Goal: Task Accomplishment & Management: Manage account settings

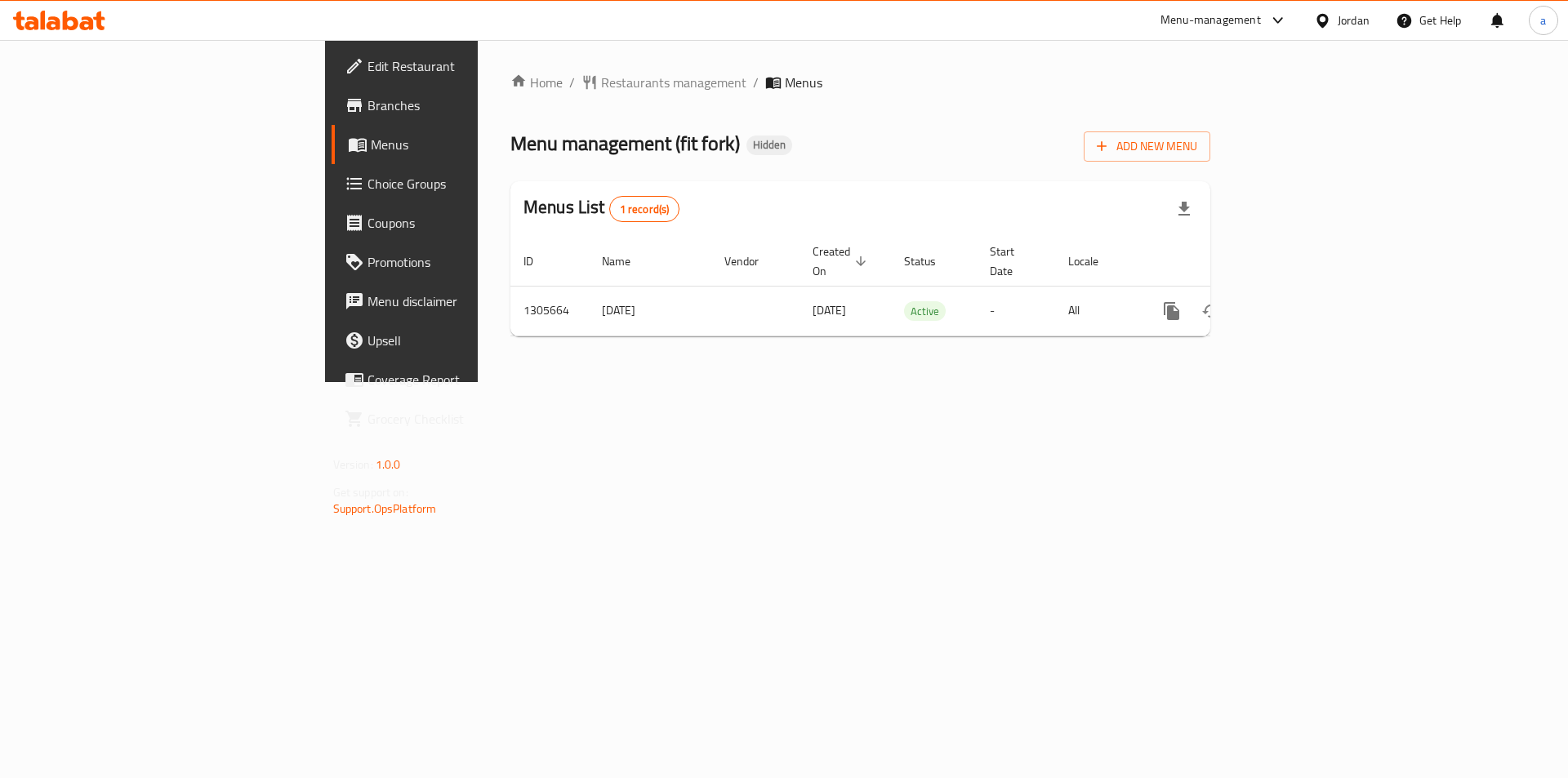
click at [367, 192] on span "Choice Groups" at bounding box center [470, 183] width 207 height 20
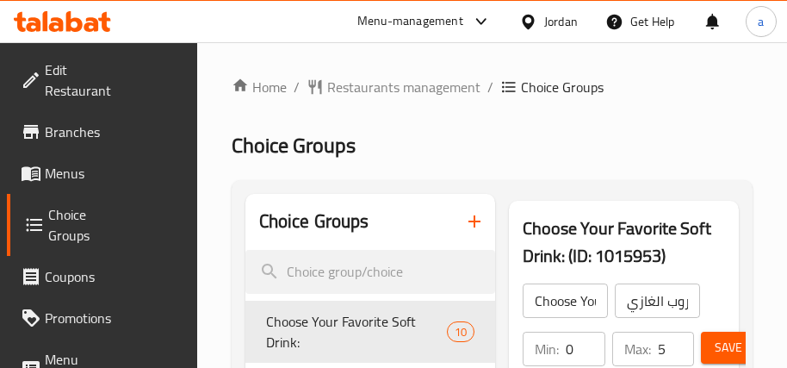
click at [261, 40] on div "Menu-management Jordan Get Help a" at bounding box center [393, 21] width 787 height 41
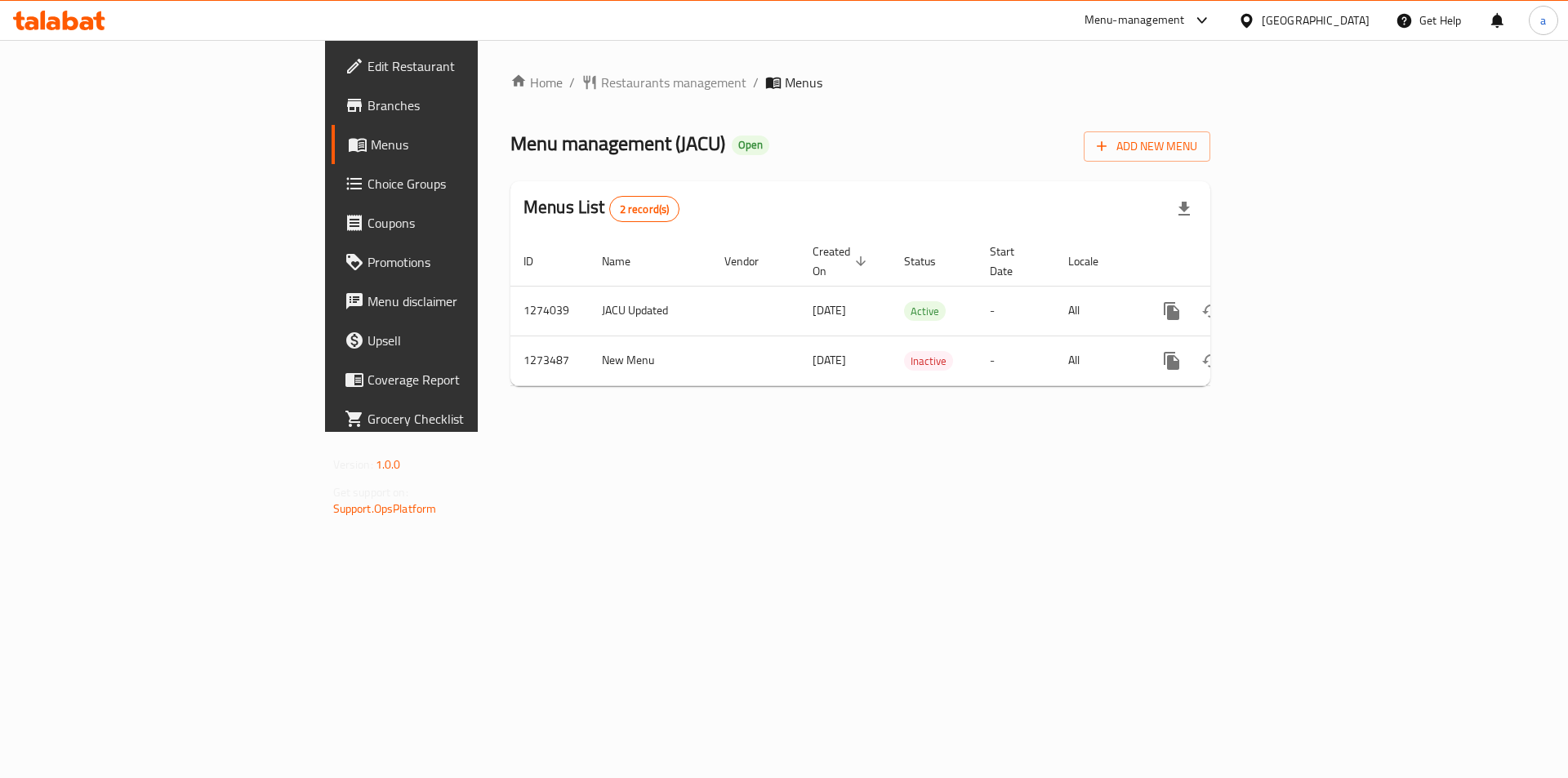
click at [367, 180] on span "Choice Groups" at bounding box center [470, 183] width 207 height 20
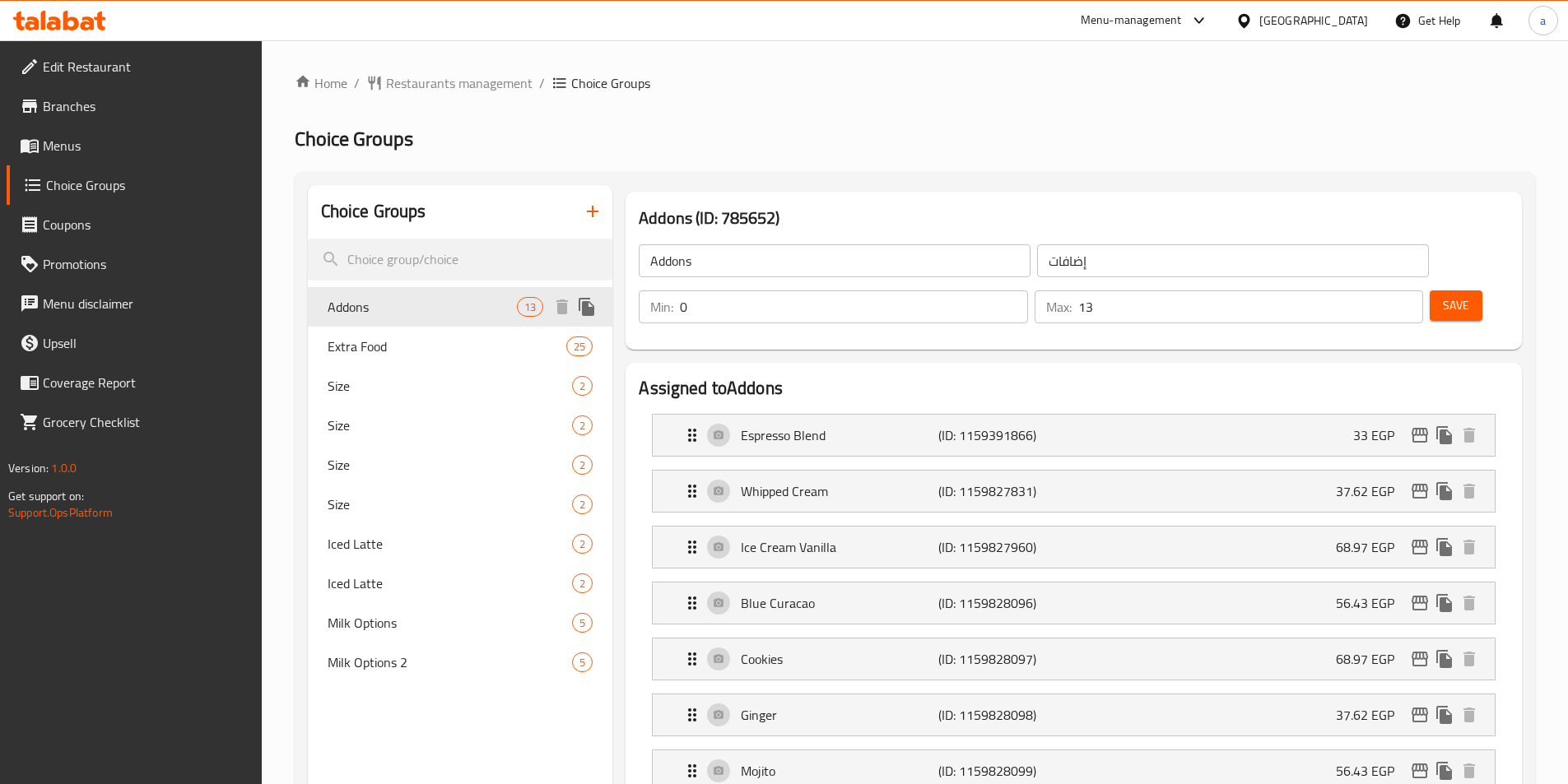
click at [394, 317] on div "Addons 13" at bounding box center [460, 306] width 305 height 39
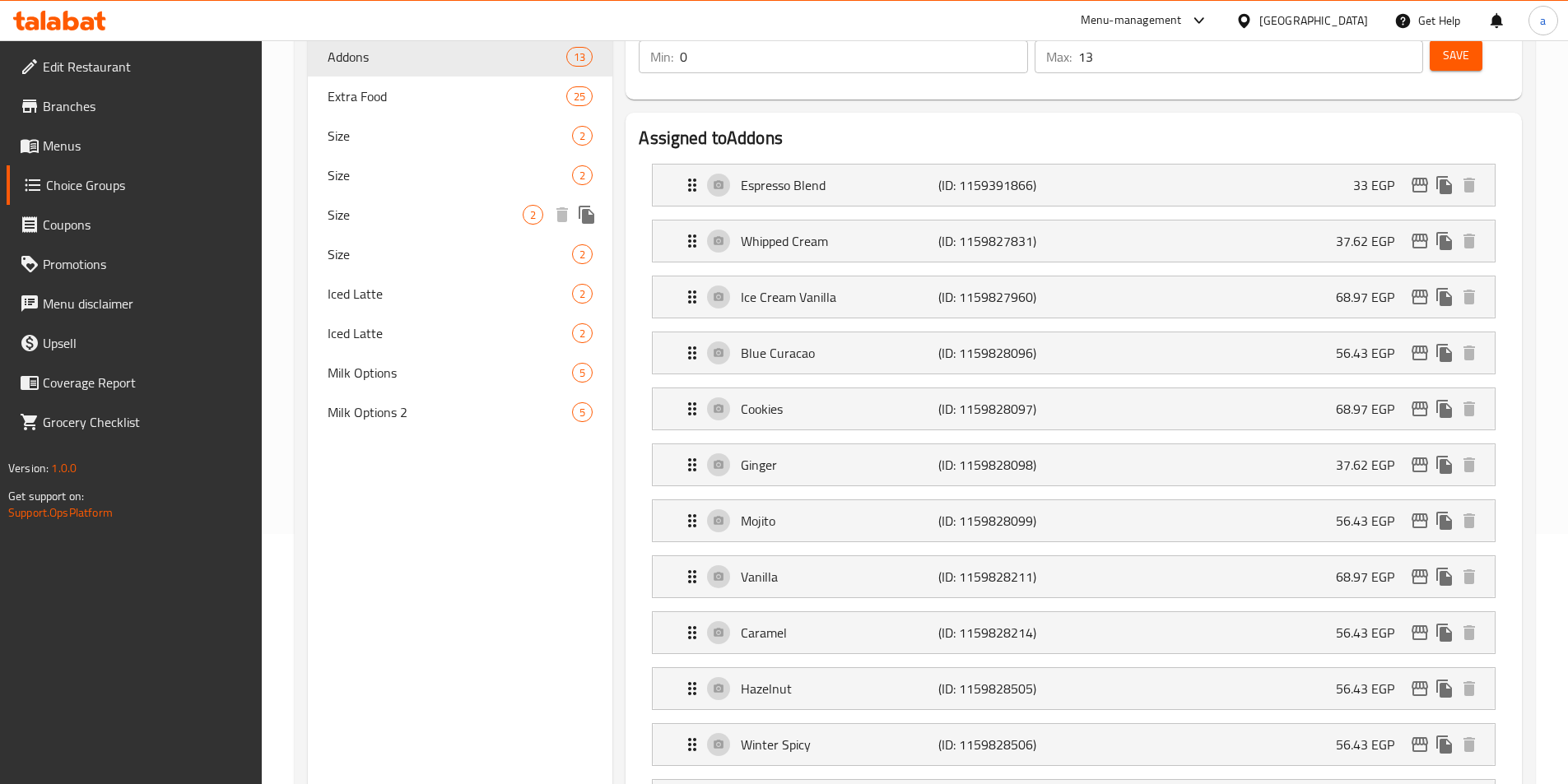
scroll to position [100, 0]
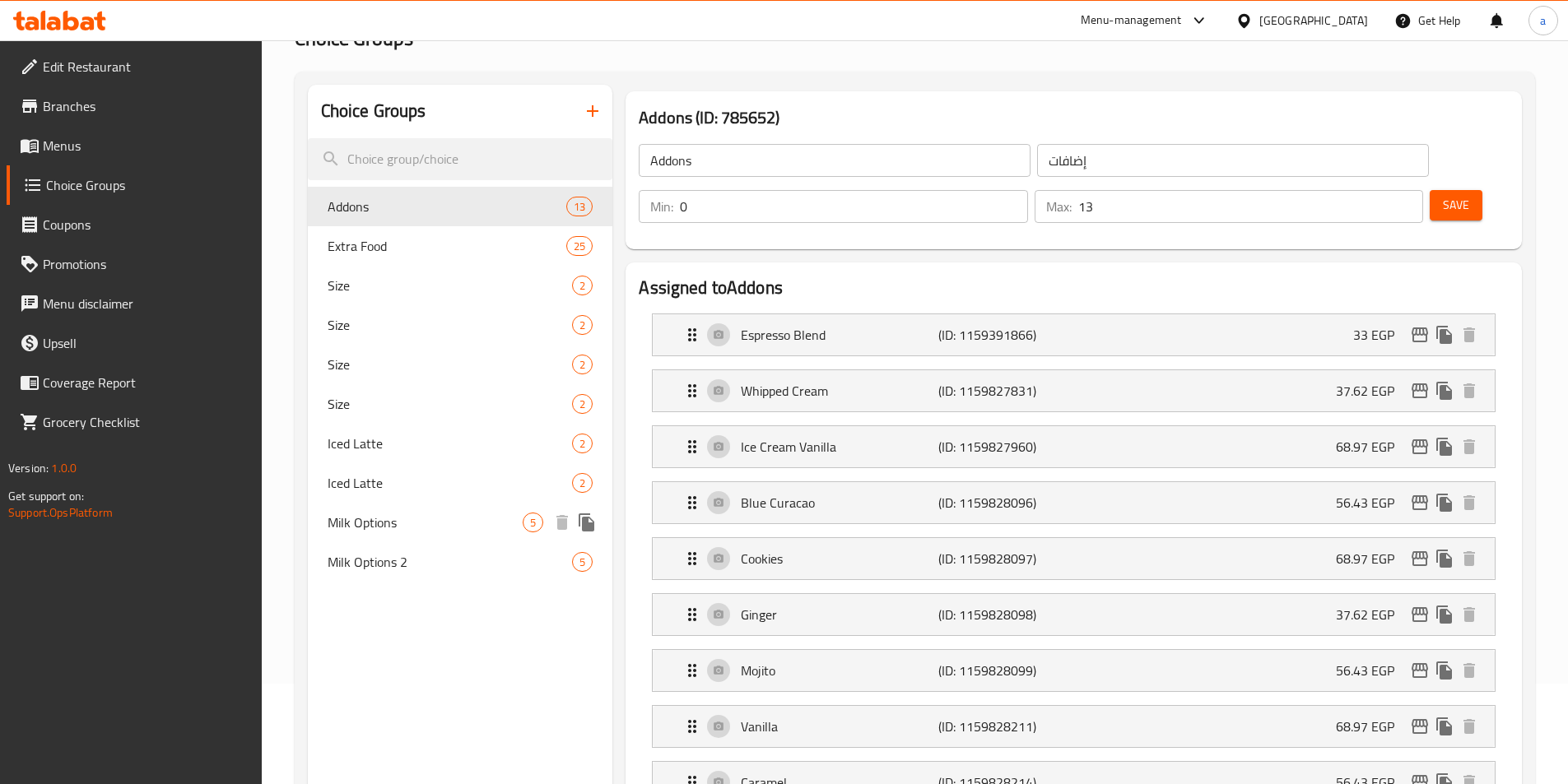
drag, startPoint x: 413, startPoint y: 522, endPoint x: 480, endPoint y: 461, distance: 90.6
click at [413, 522] on span "Milk Options" at bounding box center [425, 522] width 196 height 20
type input "Milk Options"
type input "خيارات اللبن"
type input "1"
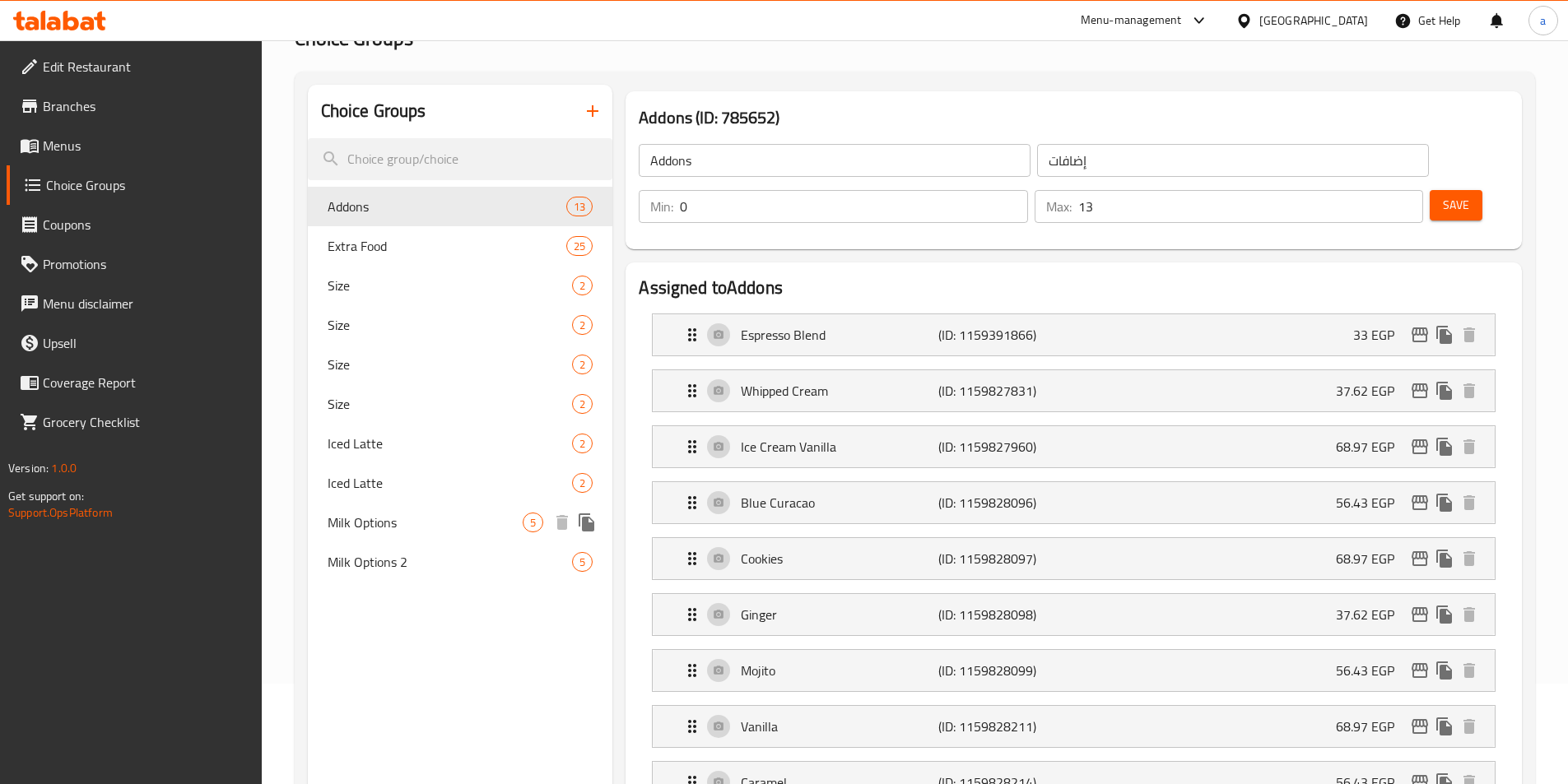
type input "1"
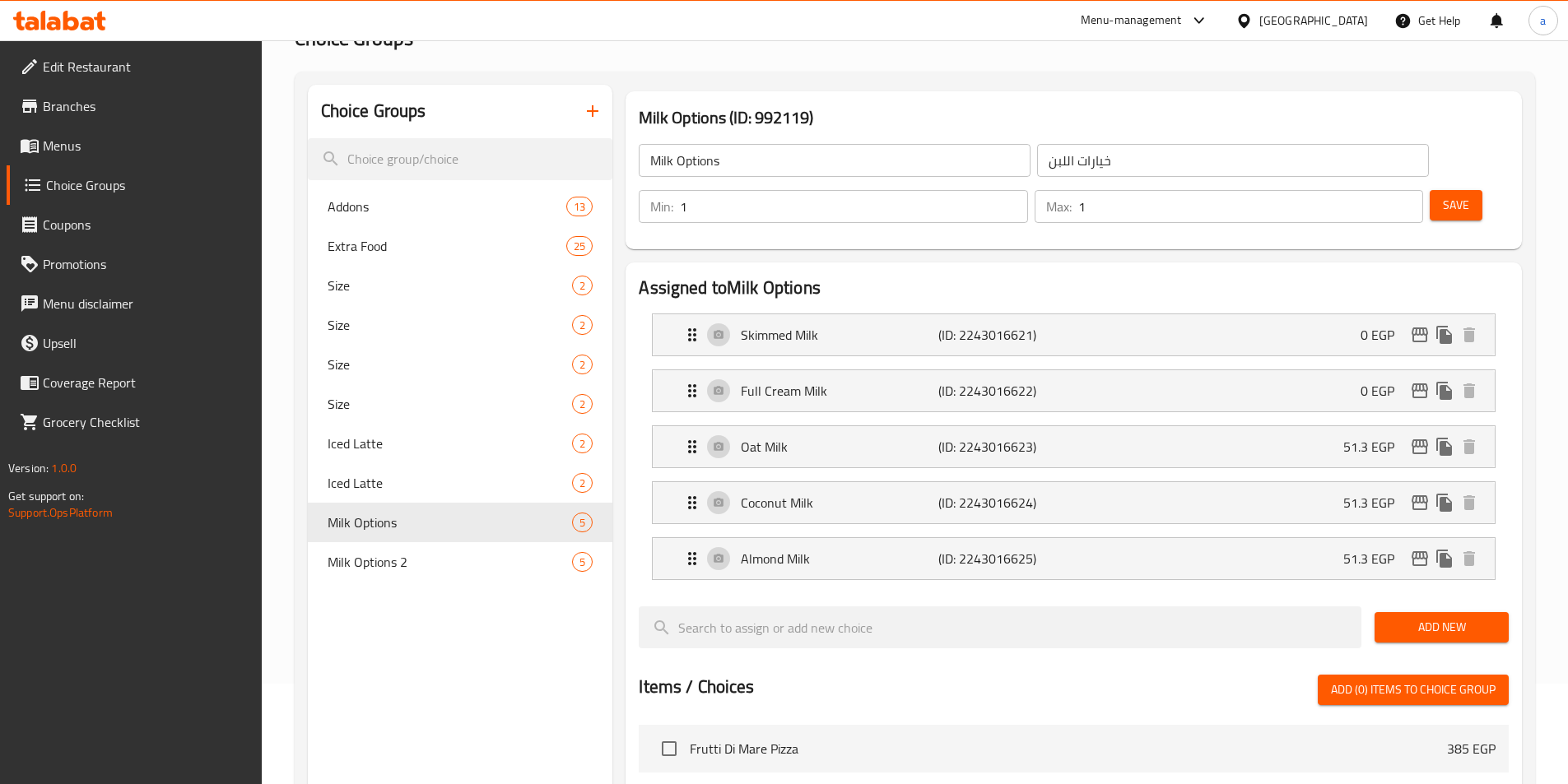
click at [714, 263] on div "Assigned to Milk Options Skimmed Milk (ID: 2243016621) 0 EGP Name (En) Skimmed …" at bounding box center [1073, 732] width 896 height 940
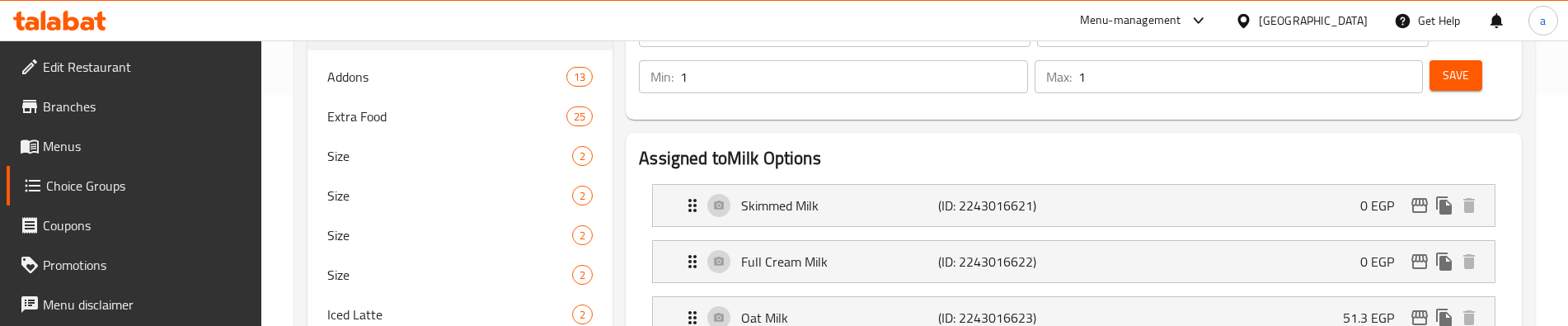
scroll to position [229, 0]
click at [431, 65] on div "Addons 13" at bounding box center [460, 78] width 305 height 39
type input "Addons"
type input "إضافات"
type input "0"
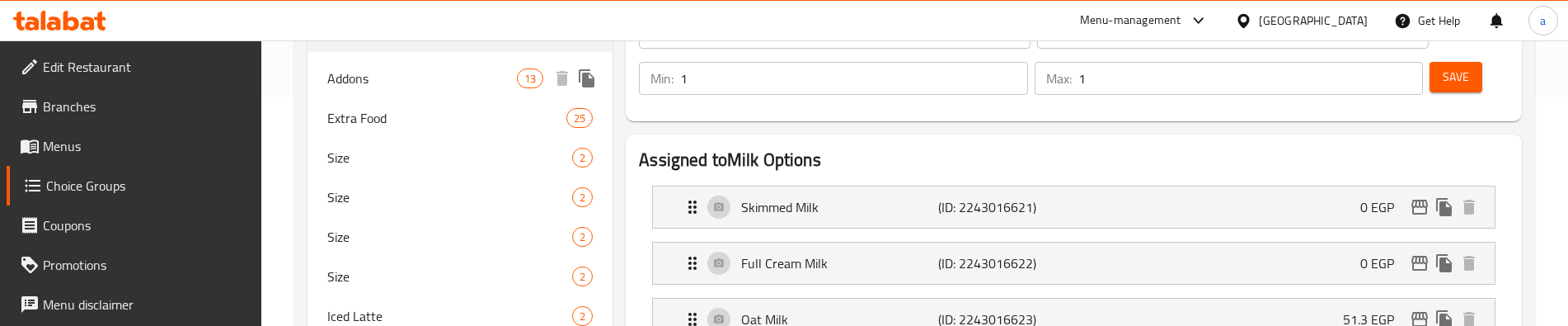
type input "13"
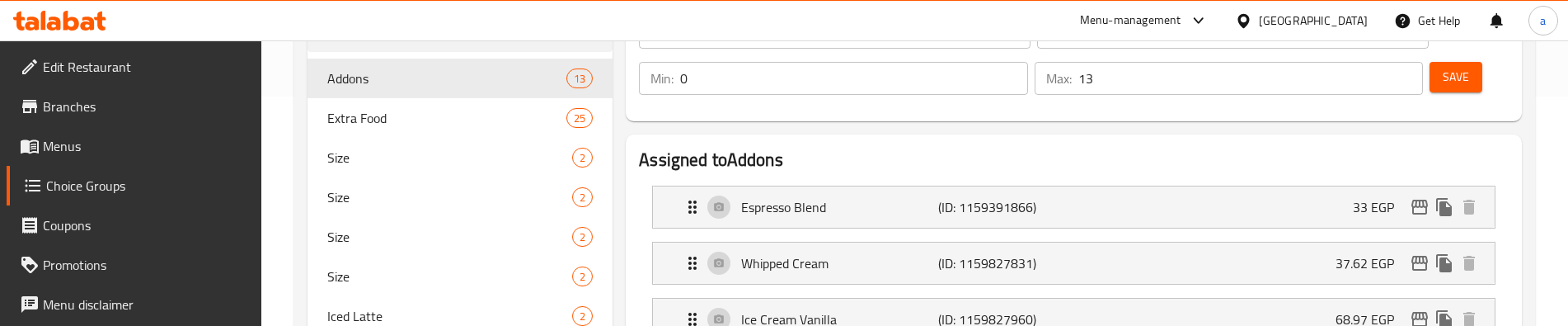
click at [684, 115] on div "Addons (ID: 785652) Addons ​ إضافات ​ Min: 0 ​ Max: 13 ​ Save" at bounding box center [1074, 41] width 897 height 158
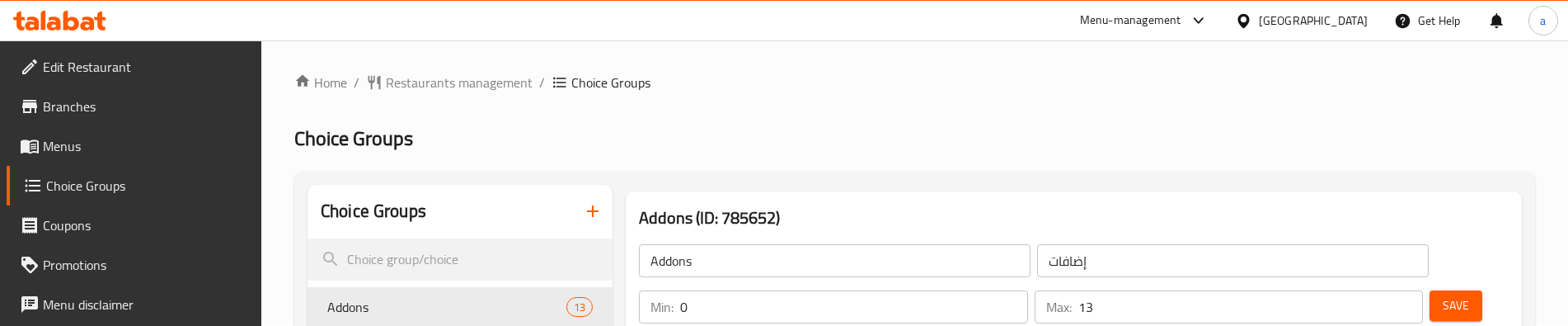
scroll to position [331, 0]
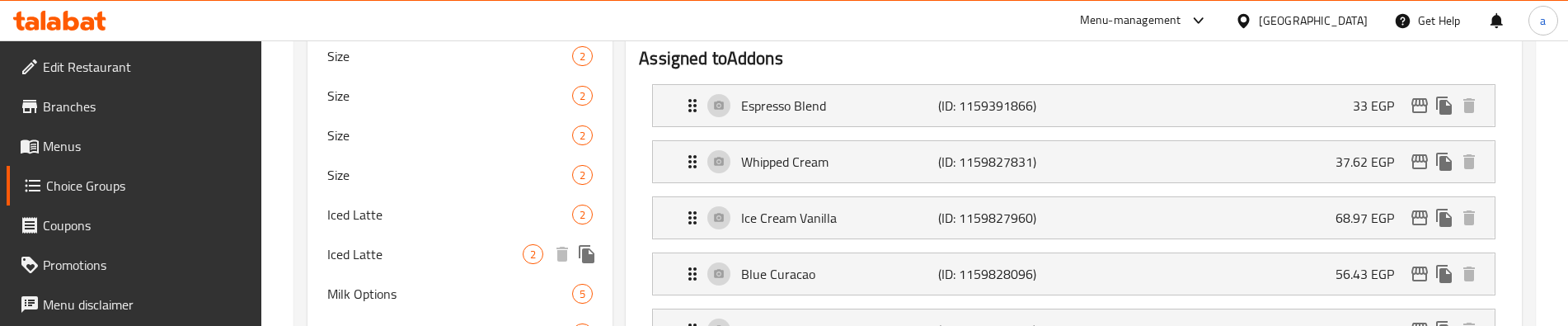
click at [405, 260] on span "Iced Latte" at bounding box center [425, 254] width 195 height 20
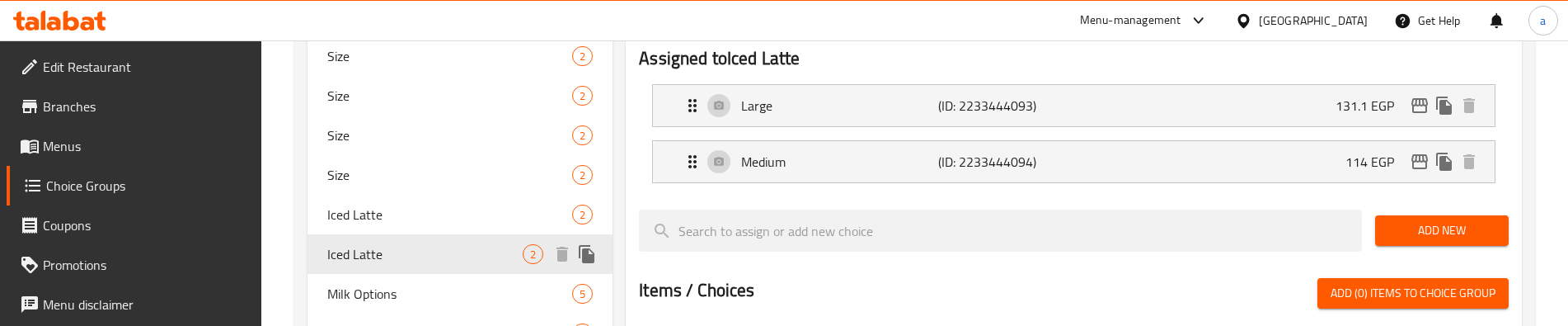
type input "Iced Latte"
type input "لاتيه مثلج"
type input "1"
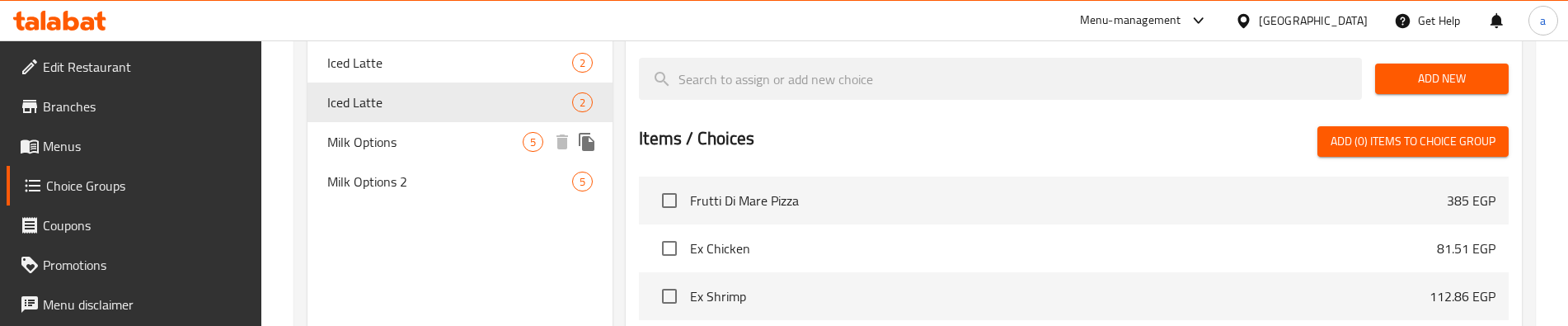
scroll to position [496, 0]
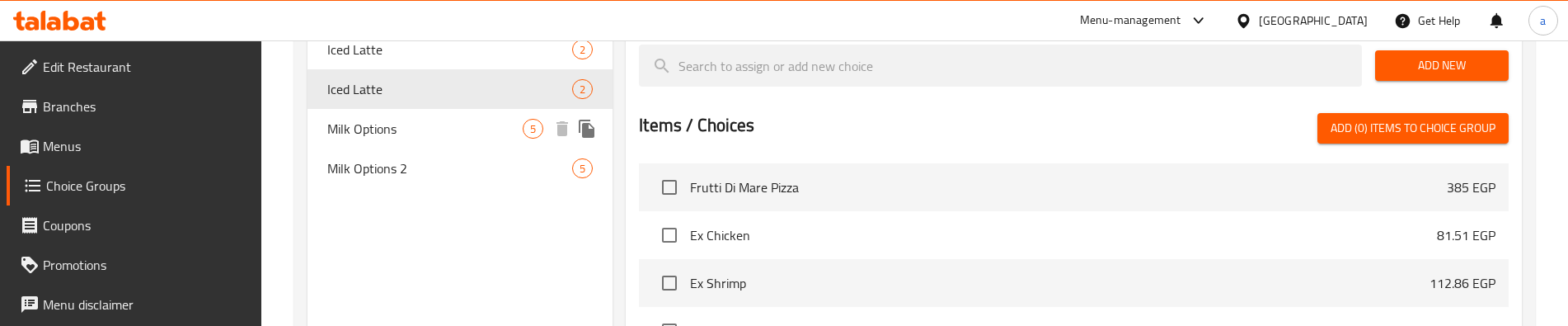
click at [405, 130] on span "Milk Options" at bounding box center [425, 128] width 195 height 20
type input "Milk Options"
type input "خيارات اللبن"
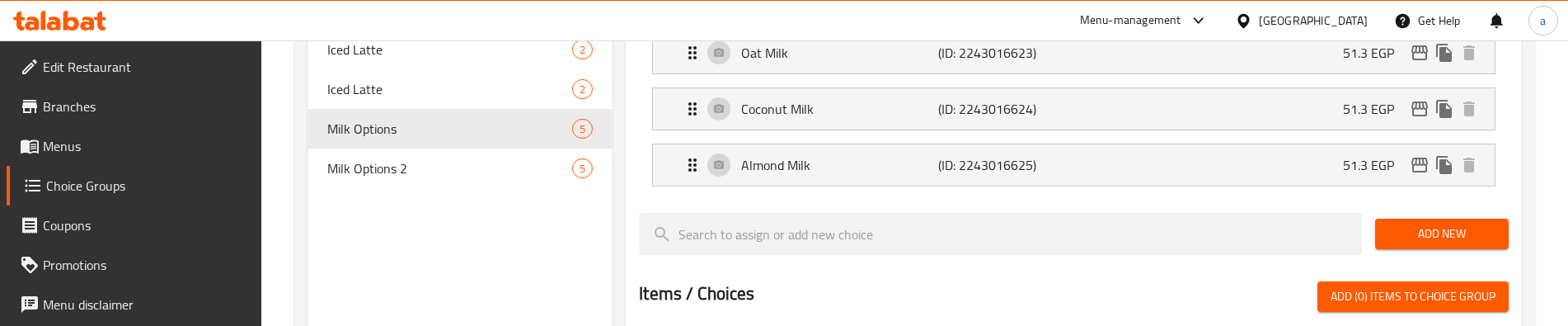
click at [442, 240] on div "Choice Groups Addons 13 Extra Food 25 Size 2 Size 2 Size 2 Size 2 Iced Latte 2 …" at bounding box center [460, 173] width 305 height 966
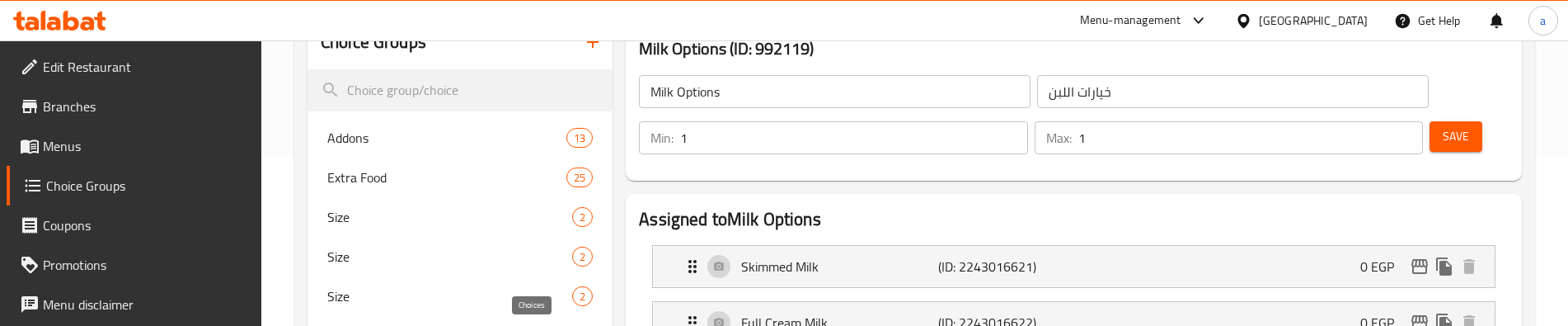
scroll to position [82, 0]
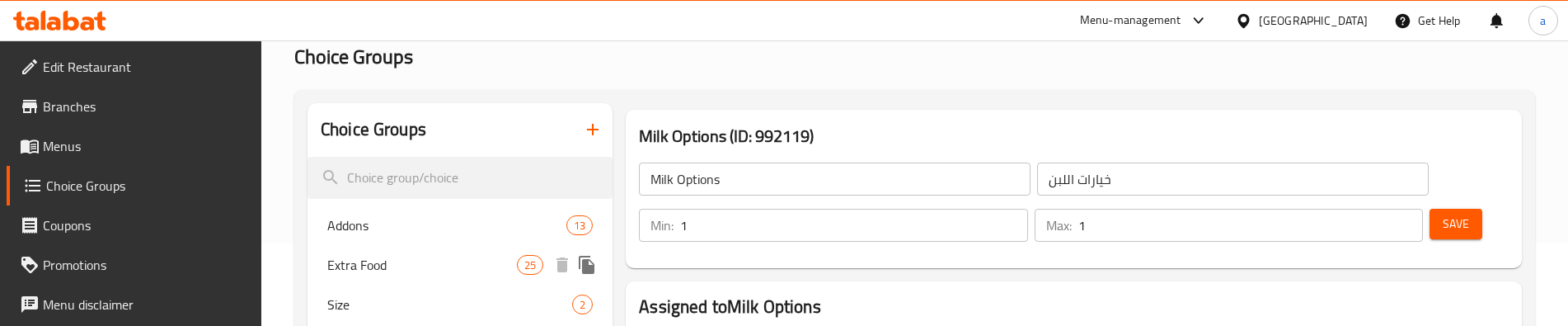
click at [426, 264] on span "Extra Food" at bounding box center [422, 265] width 190 height 20
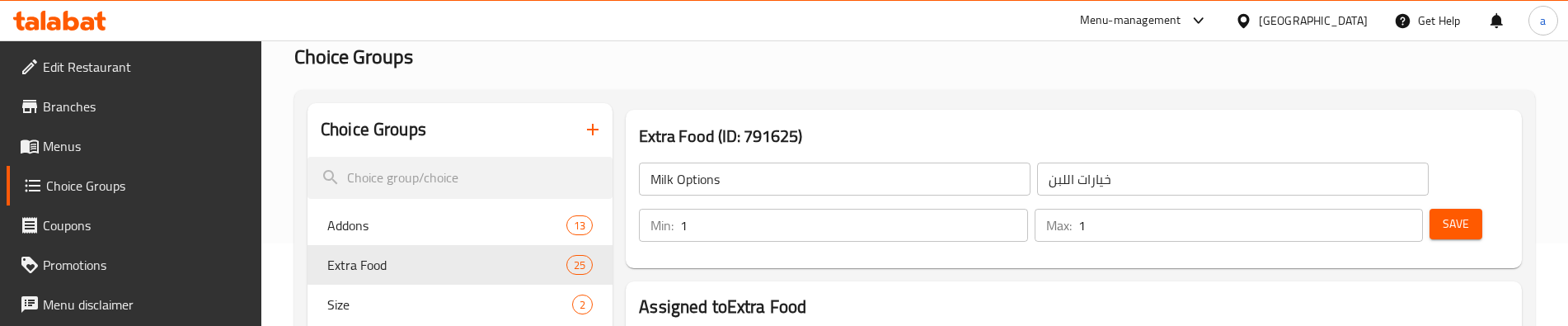
type input "Extra Food"
type input "اكسترا"
type input "0"
type input "25"
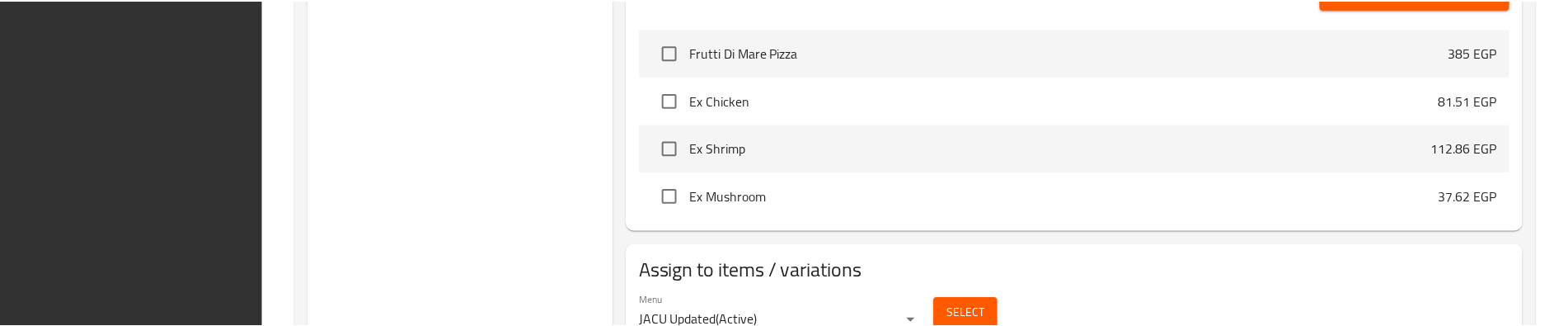
scroll to position [1994, 0]
